Goal: Task Accomplishment & Management: Manage account settings

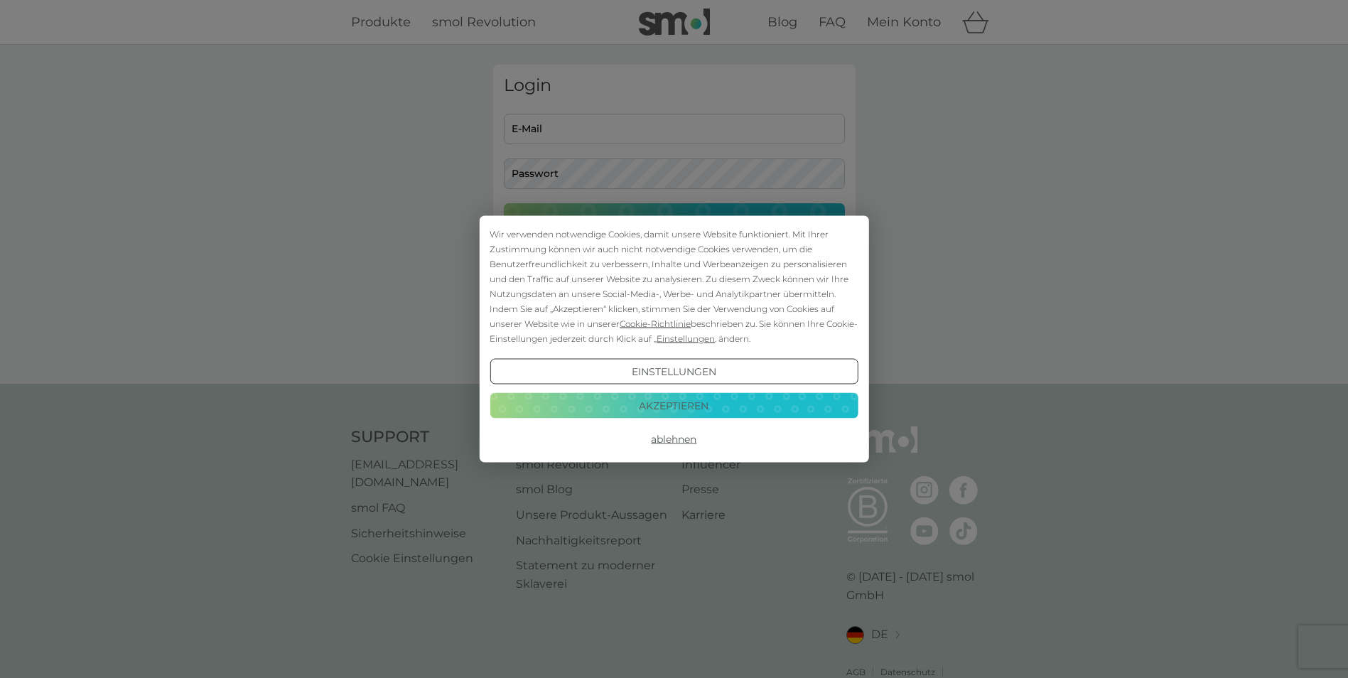
click at [732, 405] on button "Akzeptieren" at bounding box center [674, 405] width 368 height 26
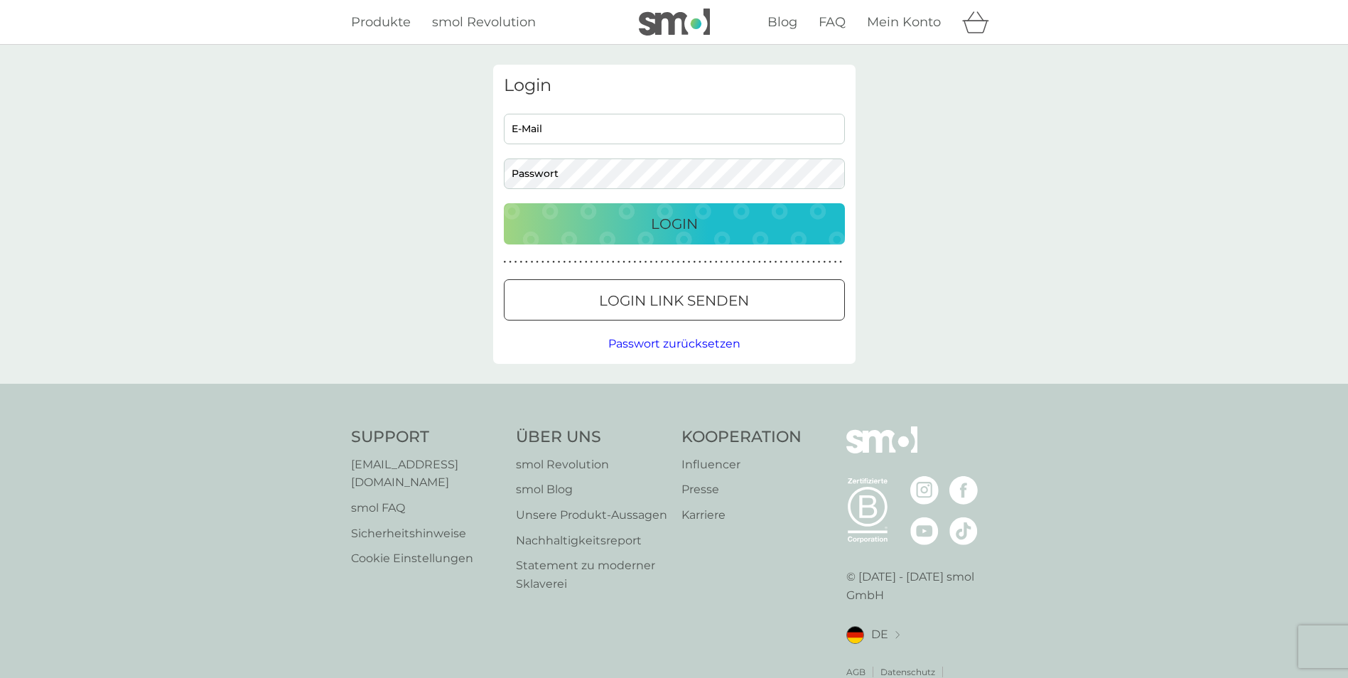
click at [534, 119] on input "E-Mail" at bounding box center [674, 129] width 341 height 31
type input "[EMAIL_ADDRESS][DOMAIN_NAME]"
click at [647, 218] on div "Login" at bounding box center [674, 223] width 313 height 23
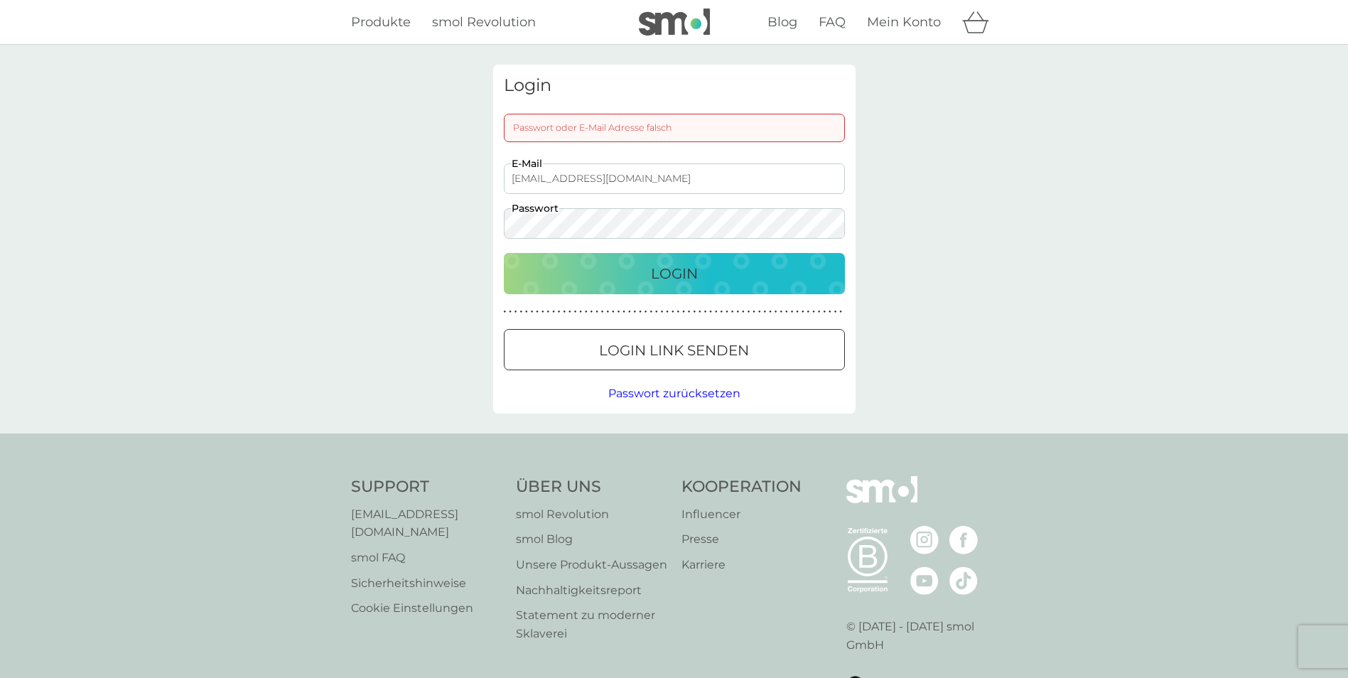
click at [659, 391] on span "Passwort zurücksetzen" at bounding box center [674, 394] width 132 height 14
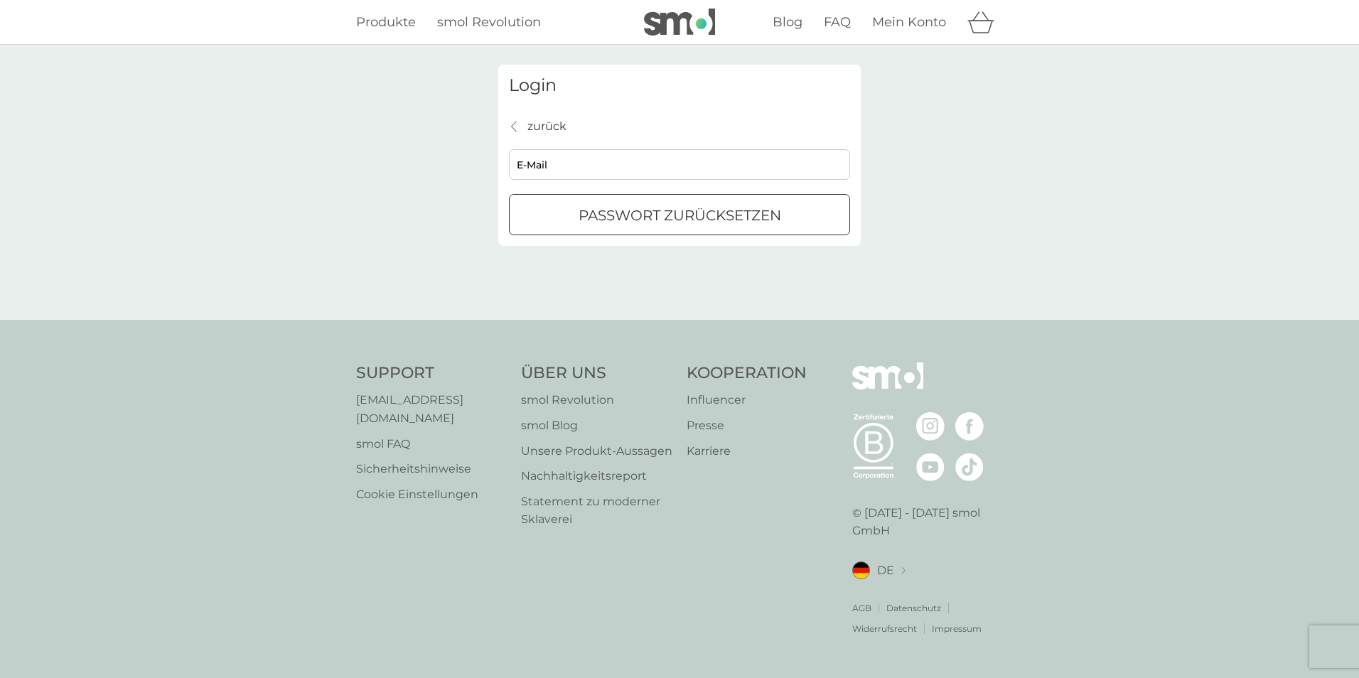
click at [612, 215] on p "Passwort zurücksetzen" at bounding box center [679, 215] width 203 height 23
click at [535, 166] on input "E-Mail" at bounding box center [679, 164] width 341 height 31
type input "effib@gmx.de"
click at [614, 219] on p "Passwort zurücksetzen" at bounding box center [679, 215] width 203 height 23
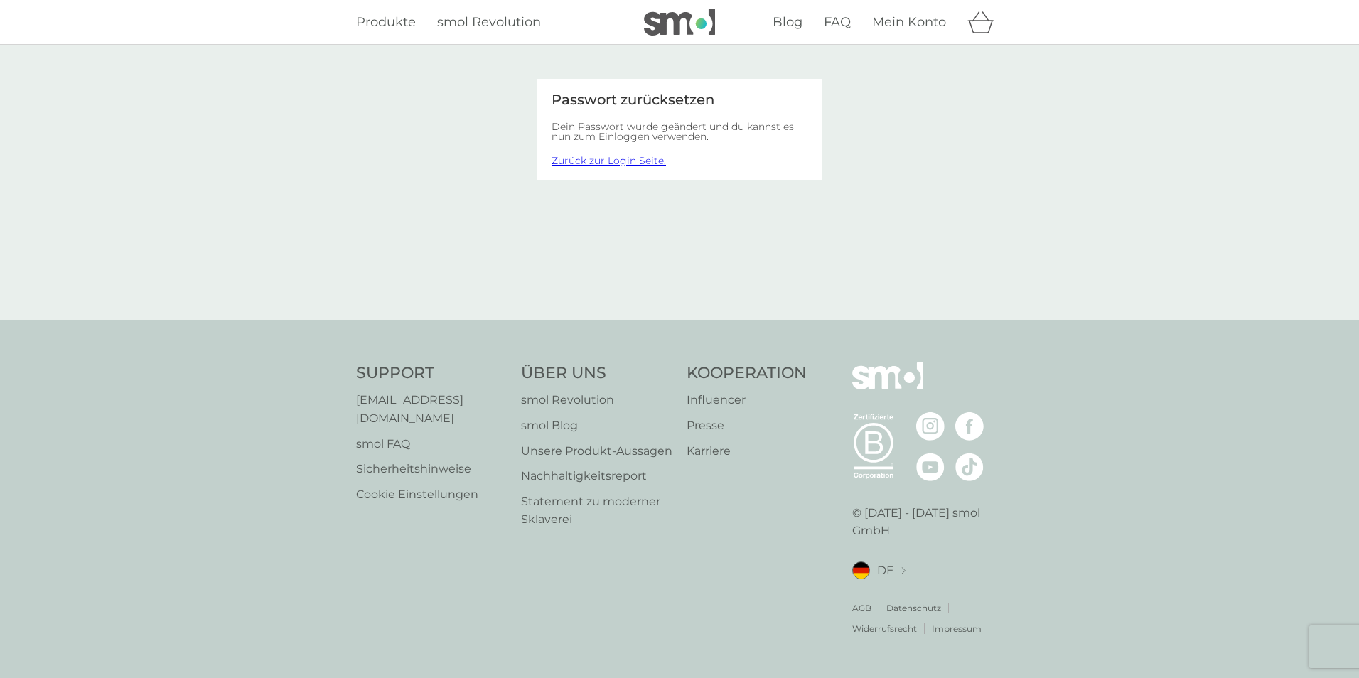
click at [595, 160] on link "Zurück zur Login Seite." at bounding box center [608, 160] width 114 height 13
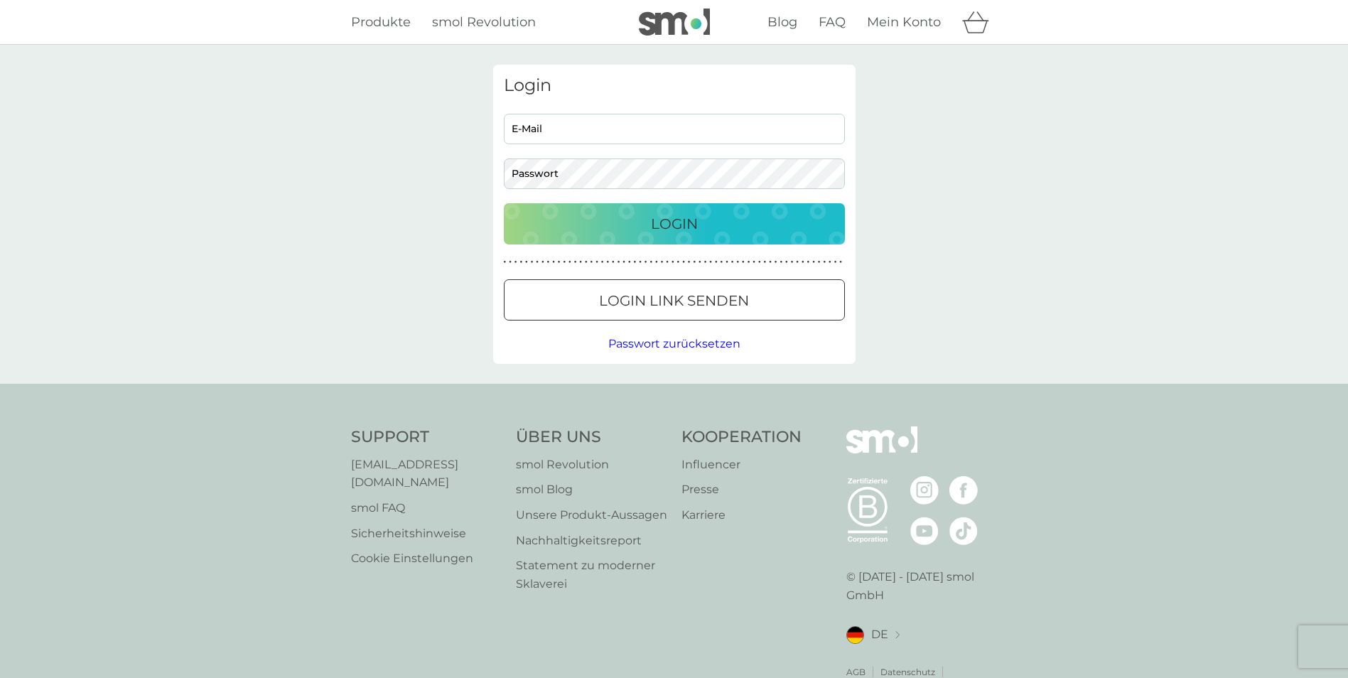
type input "[EMAIL_ADDRESS][DOMAIN_NAME]"
click at [677, 219] on p "Login" at bounding box center [674, 223] width 47 height 23
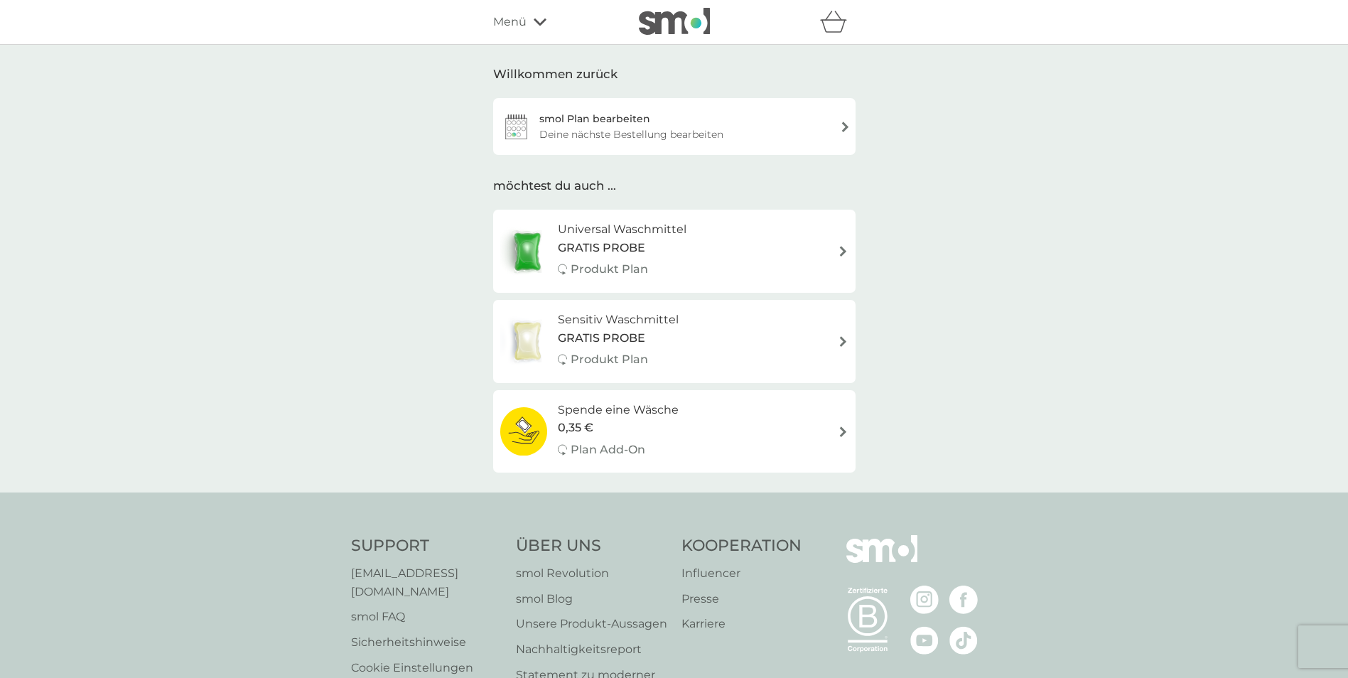
click at [669, 129] on div "Deine nächste Bestellung bearbeiten" at bounding box center [631, 134] width 184 height 16
click at [536, 21] on icon at bounding box center [540, 21] width 13 height 7
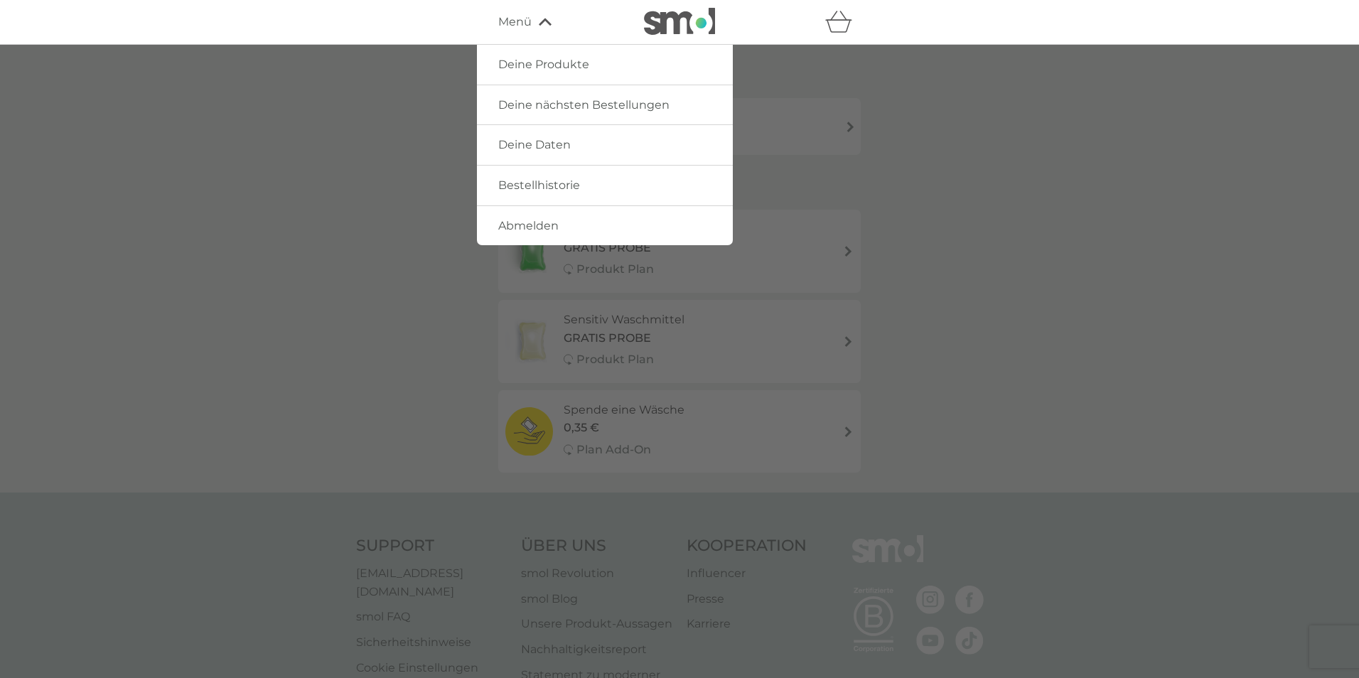
click at [530, 66] on span "Deine Produkte" at bounding box center [543, 65] width 91 height 14
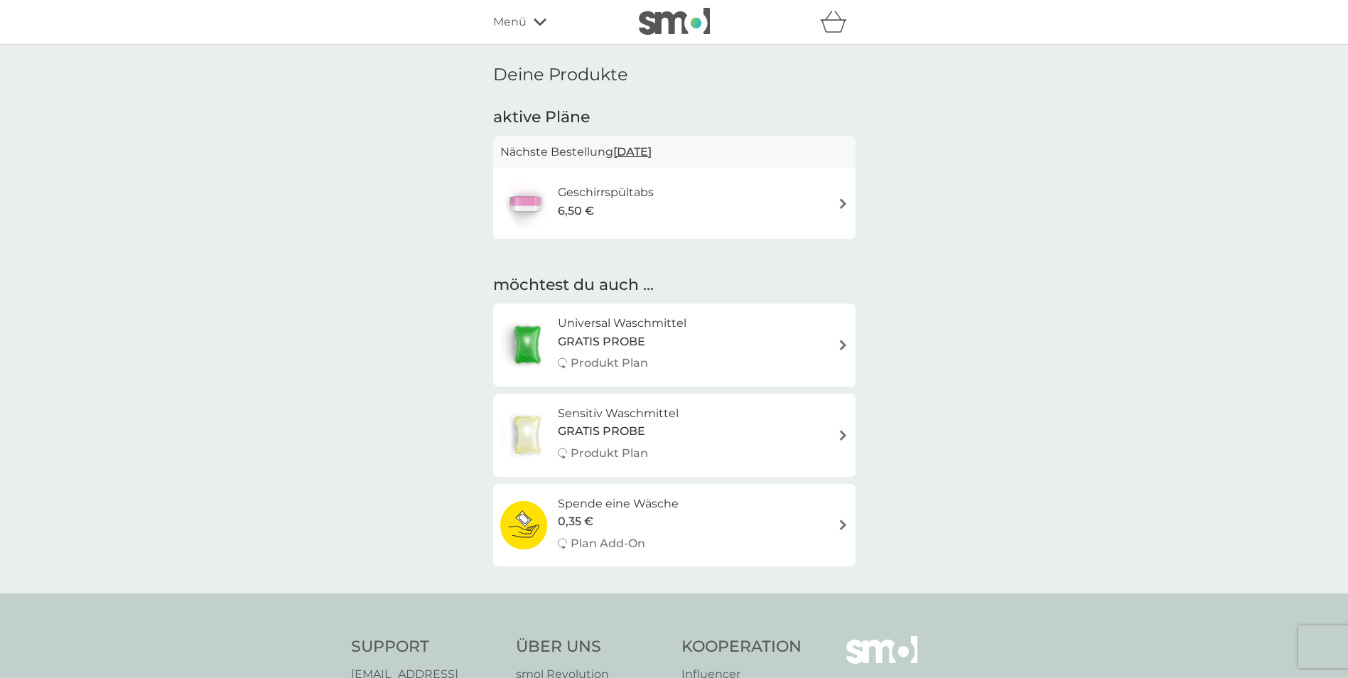
click at [625, 193] on h6 "Geschirrspültabs" at bounding box center [606, 192] width 96 height 18
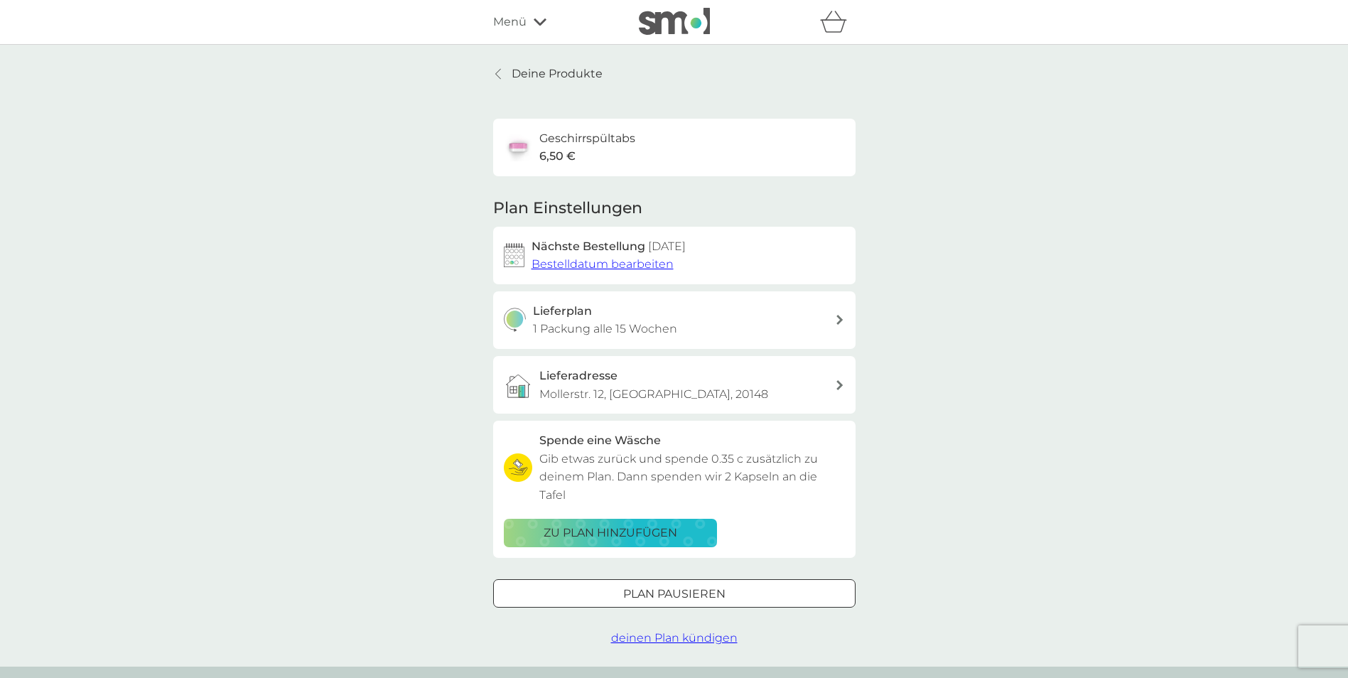
click at [834, 27] on icon "Warenkorb" at bounding box center [833, 22] width 27 height 22
